Goal: Navigation & Orientation: Find specific page/section

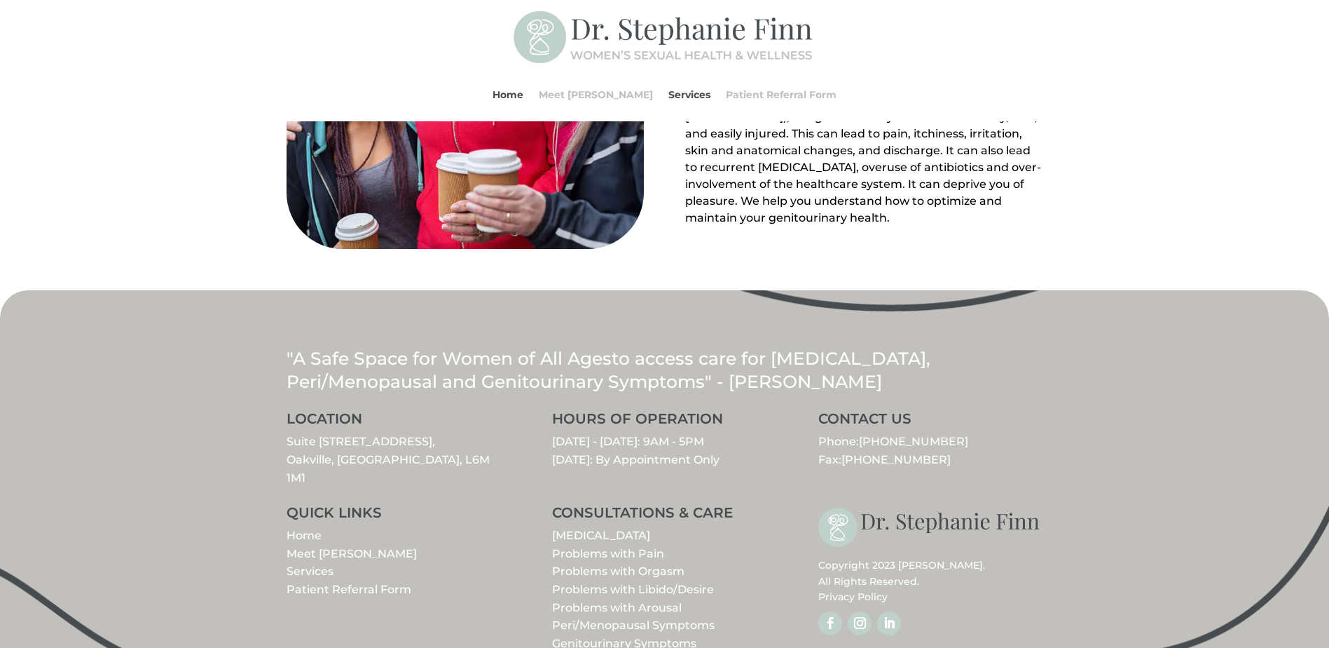
scroll to position [1566, 0]
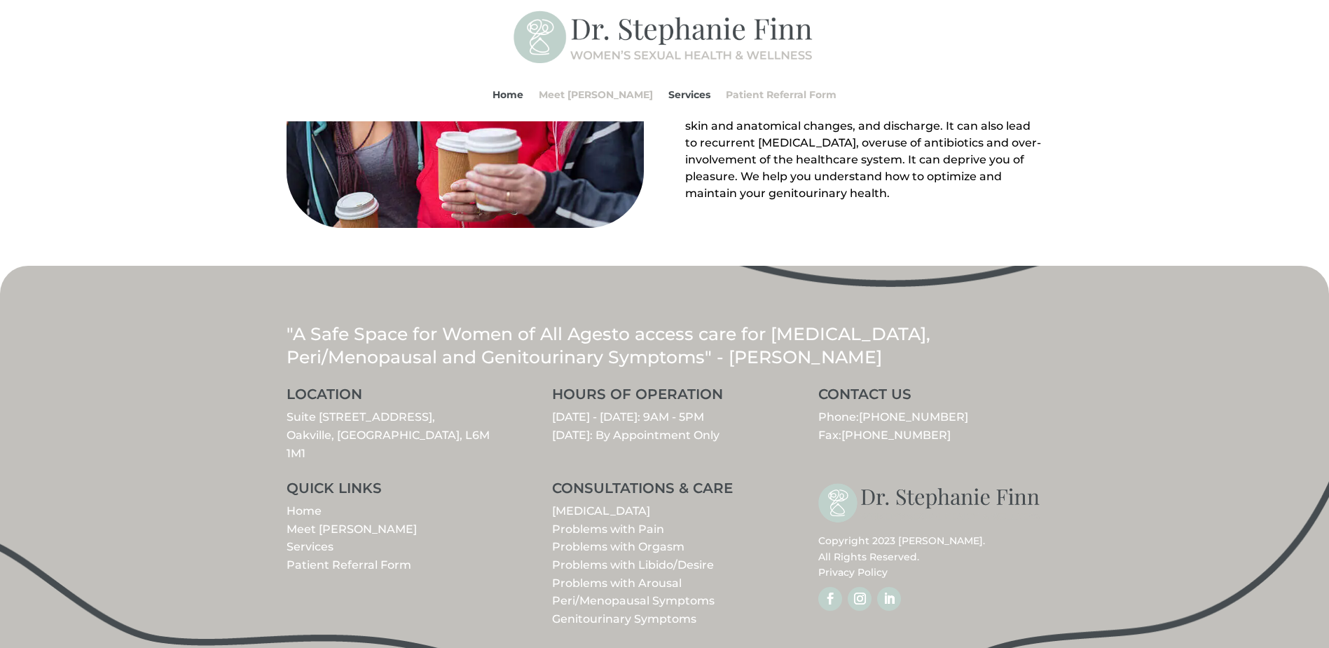
click at [649, 558] on link "Problems with Libido/Desire" at bounding box center [633, 564] width 162 height 13
click at [339, 522] on link "Meet [PERSON_NAME]" at bounding box center [352, 528] width 130 height 13
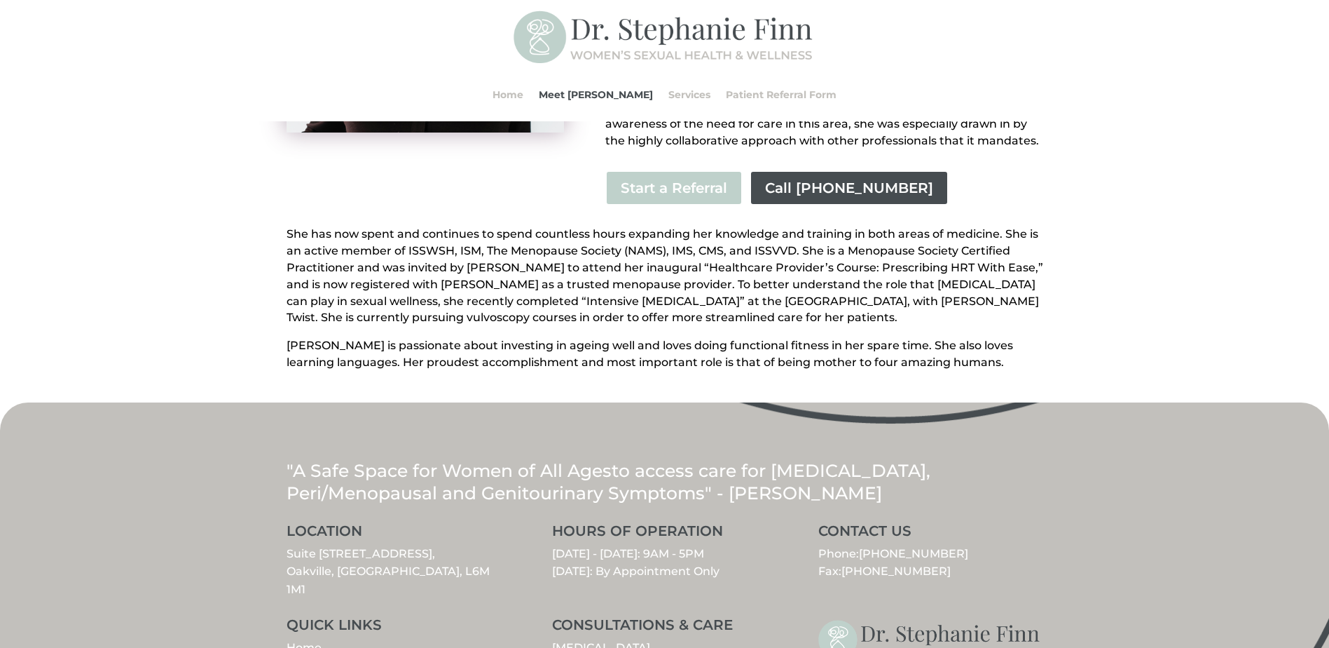
scroll to position [535, 0]
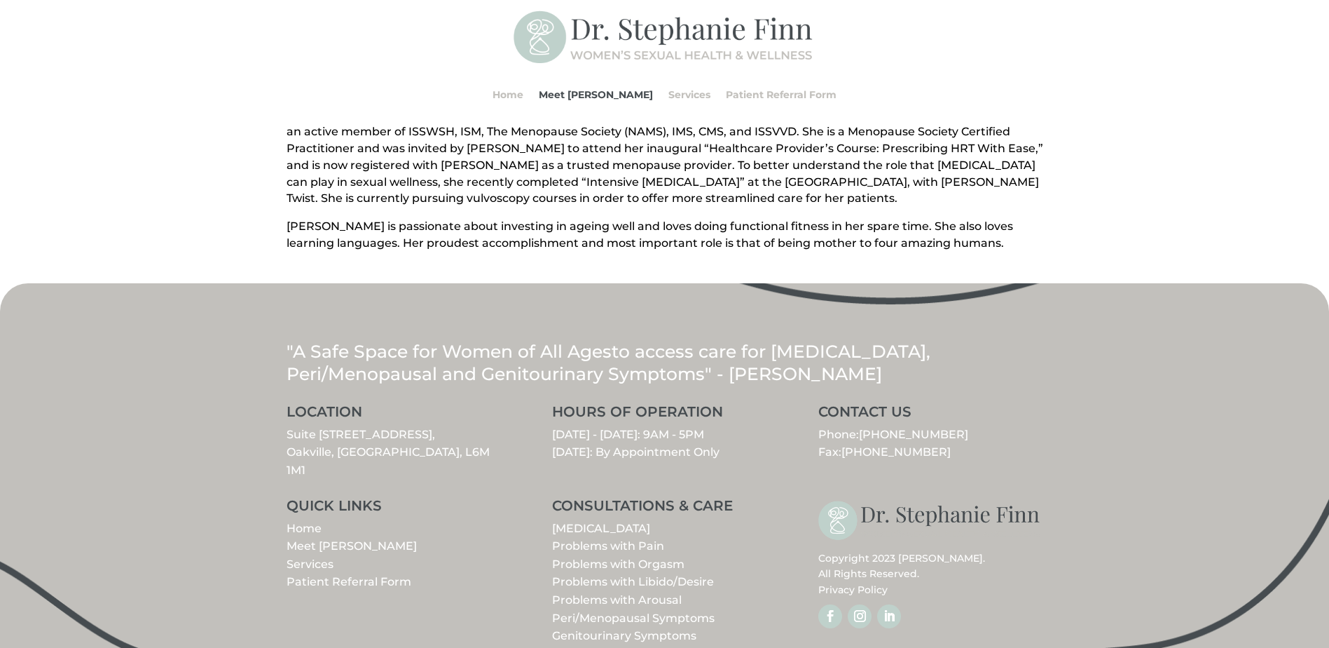
click at [642, 557] on link "Problems with Orgasm" at bounding box center [618, 563] width 132 height 13
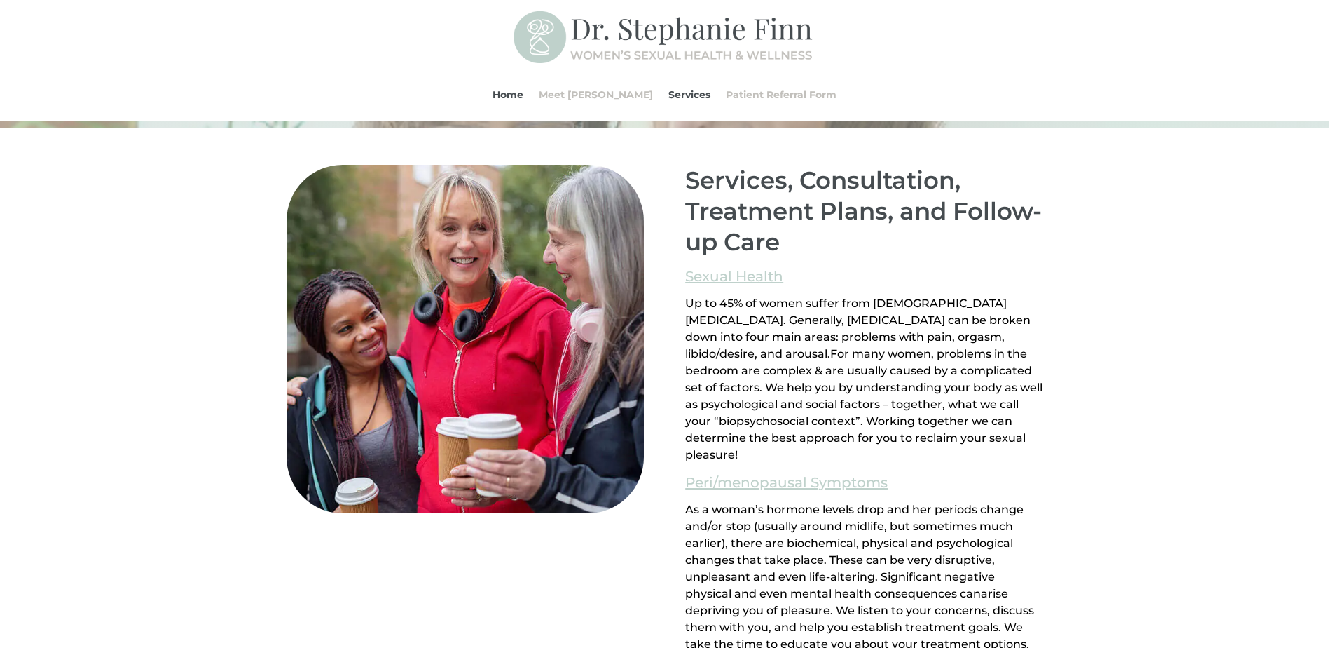
scroll to position [900, 0]
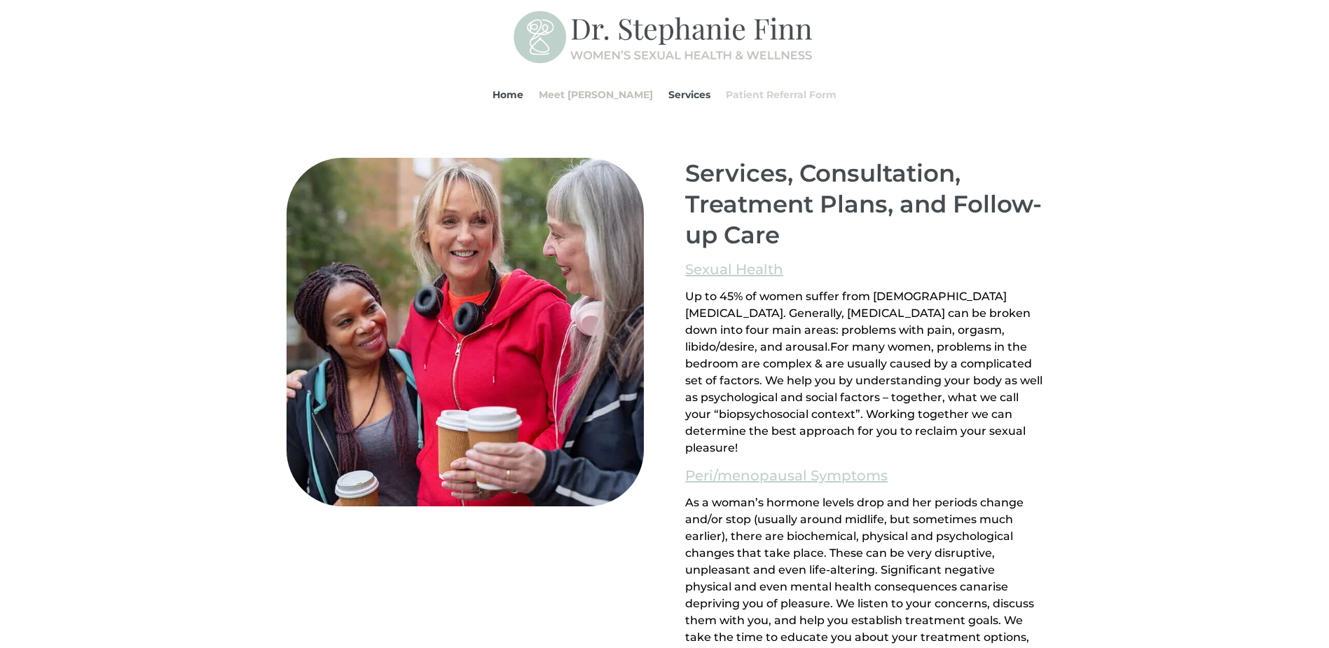
click at [773, 93] on link "Patient Referral Form" at bounding box center [781, 94] width 111 height 53
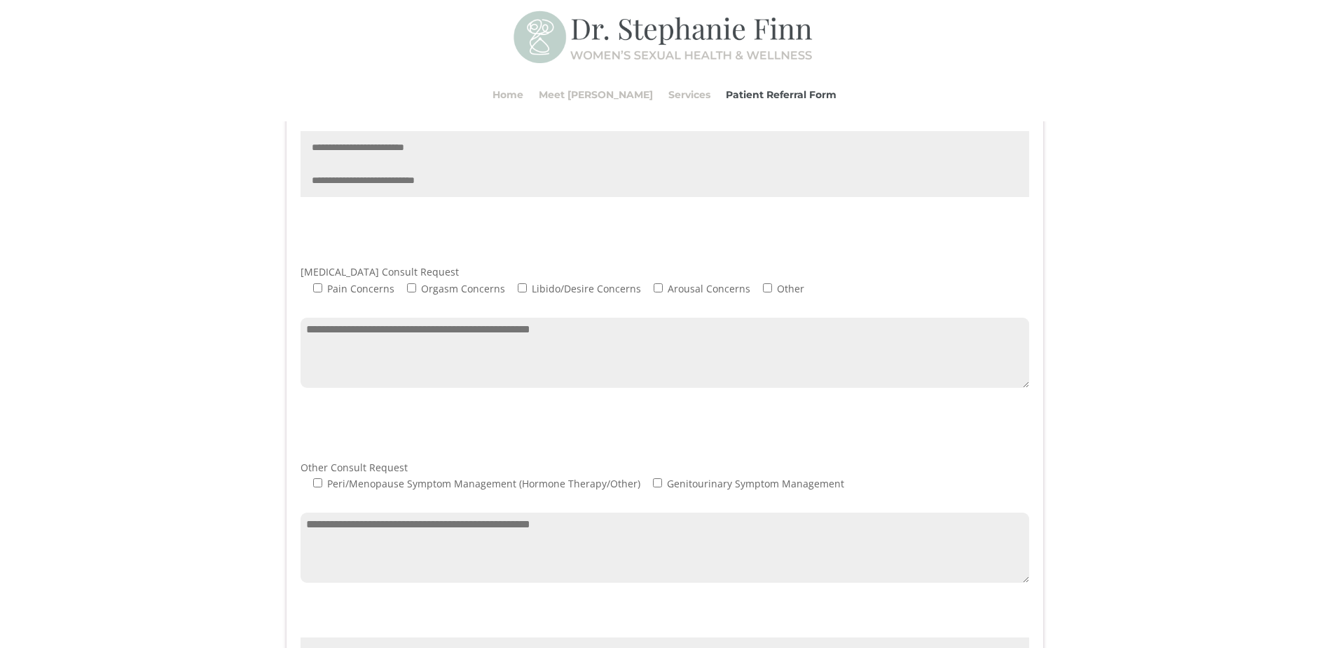
scroll to position [631, 0]
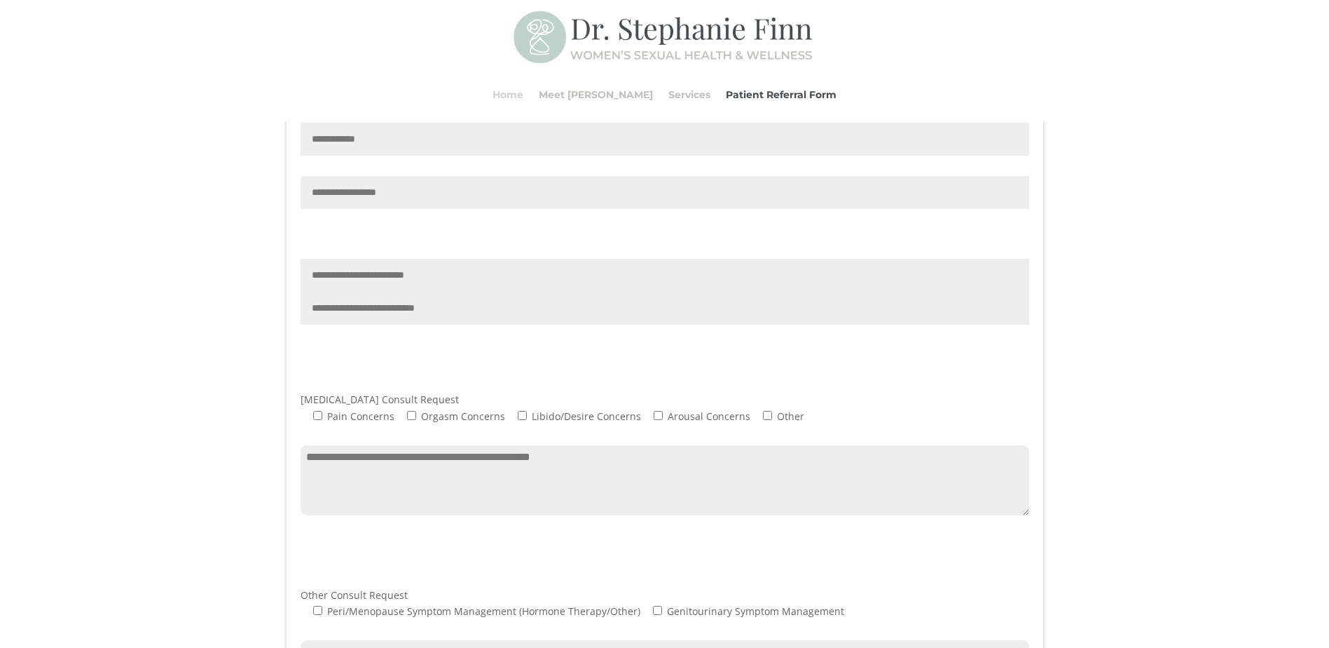
click at [524, 96] on link "Home" at bounding box center [508, 94] width 31 height 53
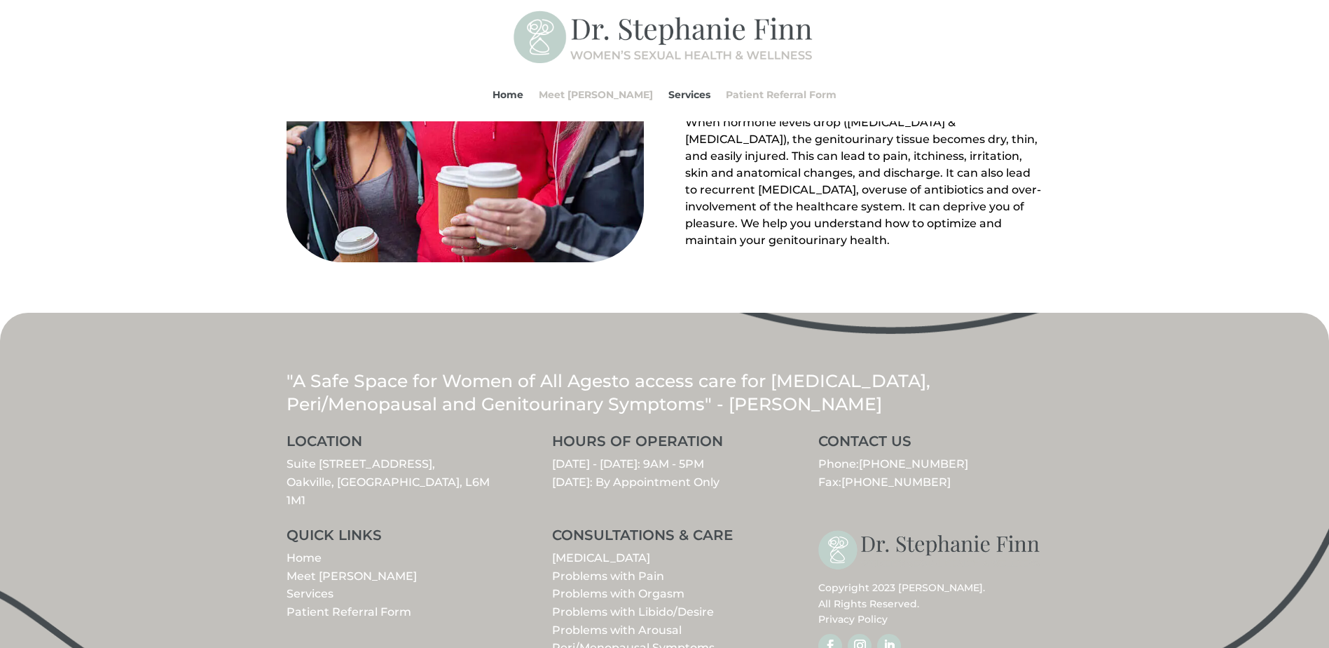
scroll to position [1566, 0]
